Goal: Find specific page/section

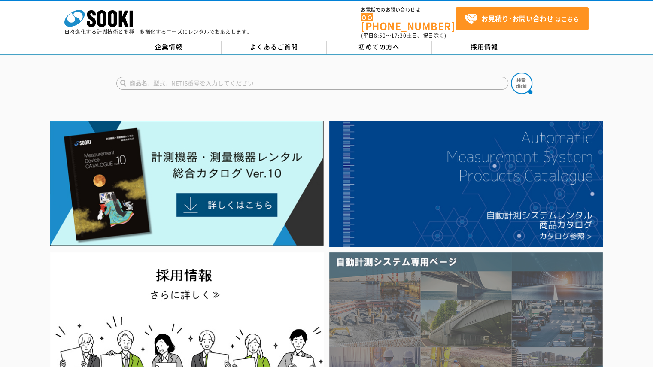
click at [450, 274] on img at bounding box center [467, 324] width 274 height 142
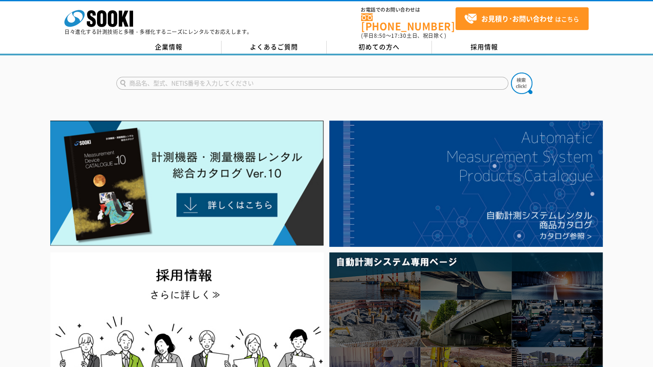
click at [249, 77] on input "text" at bounding box center [312, 83] width 392 height 13
type input "そ"
type input "商品名、型式、NETIS番号を入力してください"
